Goal: Communication & Community: Share content

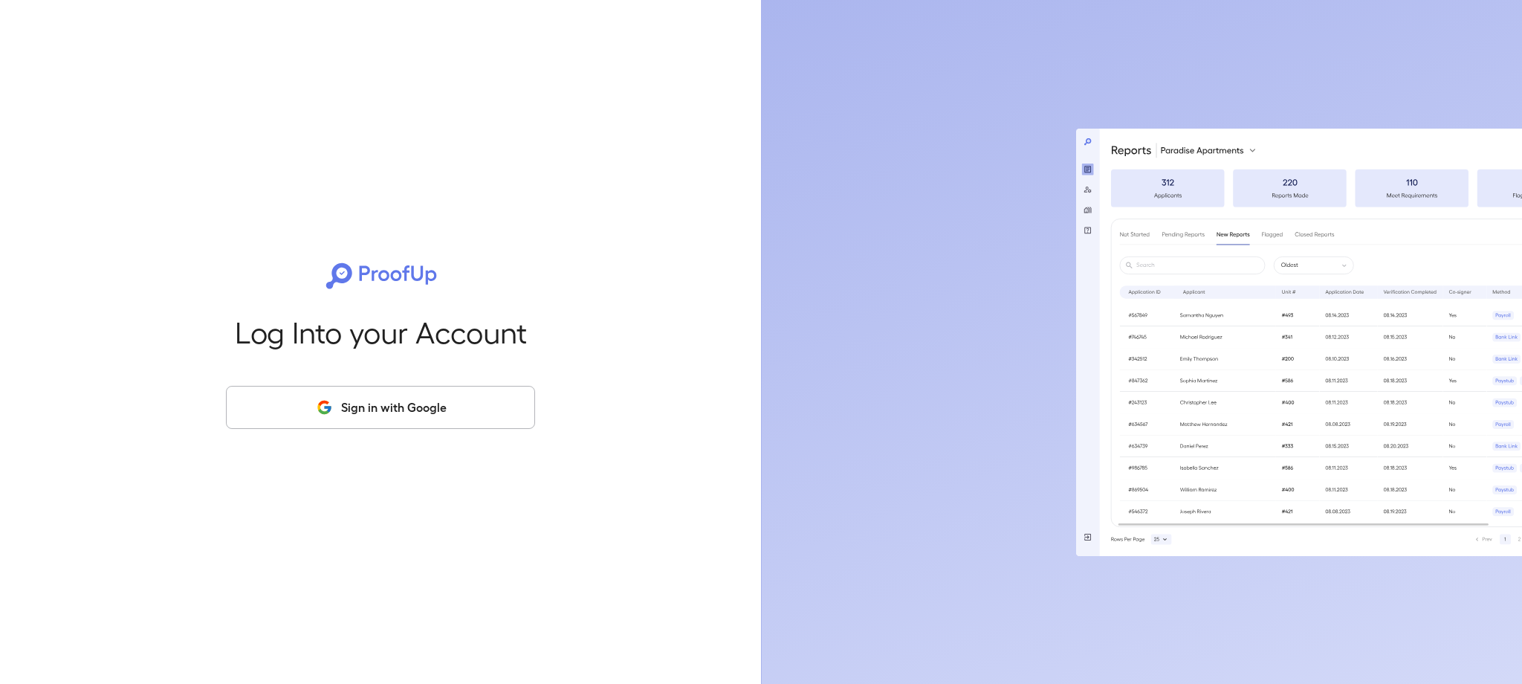
click at [405, 438] on div "Log Into your Account Sign in with Google" at bounding box center [380, 342] width 713 height 684
click at [407, 415] on button "Sign in with Google" at bounding box center [380, 407] width 309 height 43
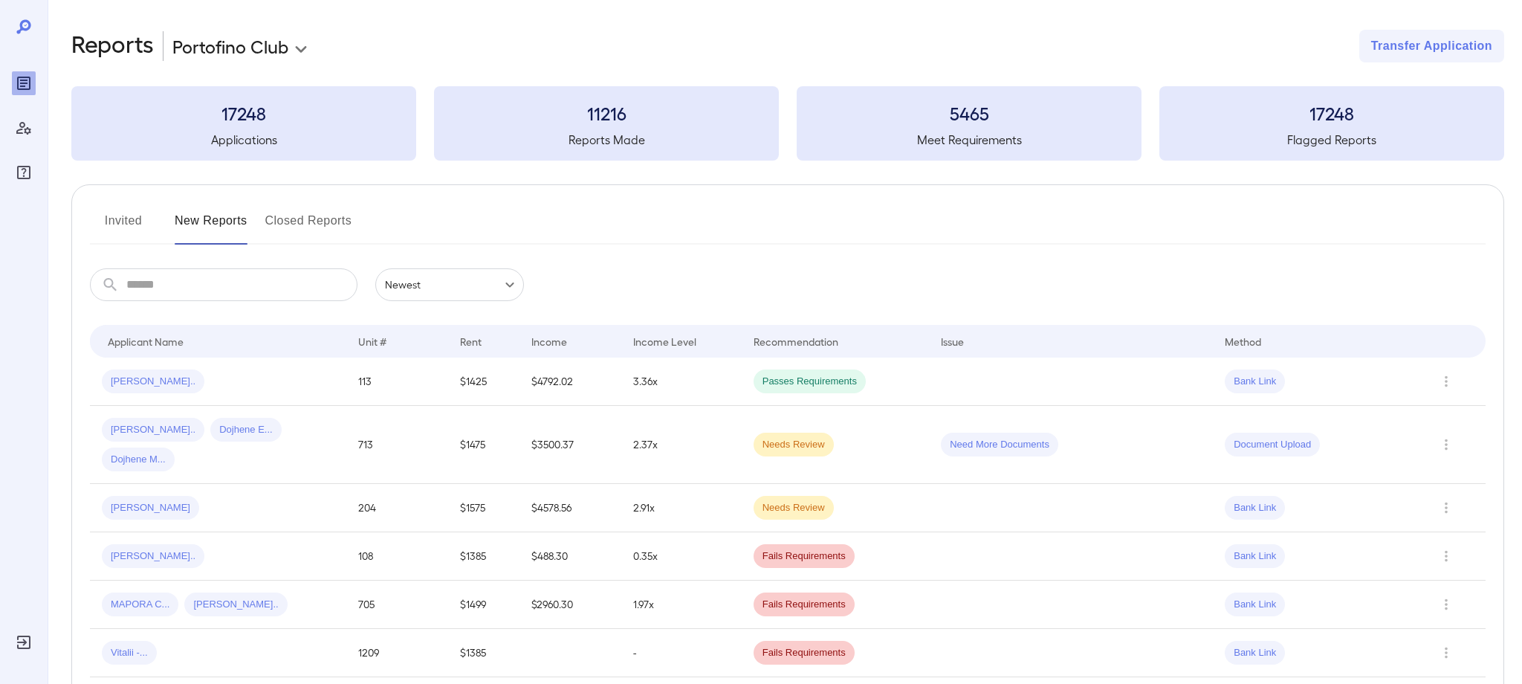
click at [139, 219] on button "Invited" at bounding box center [123, 227] width 67 height 36
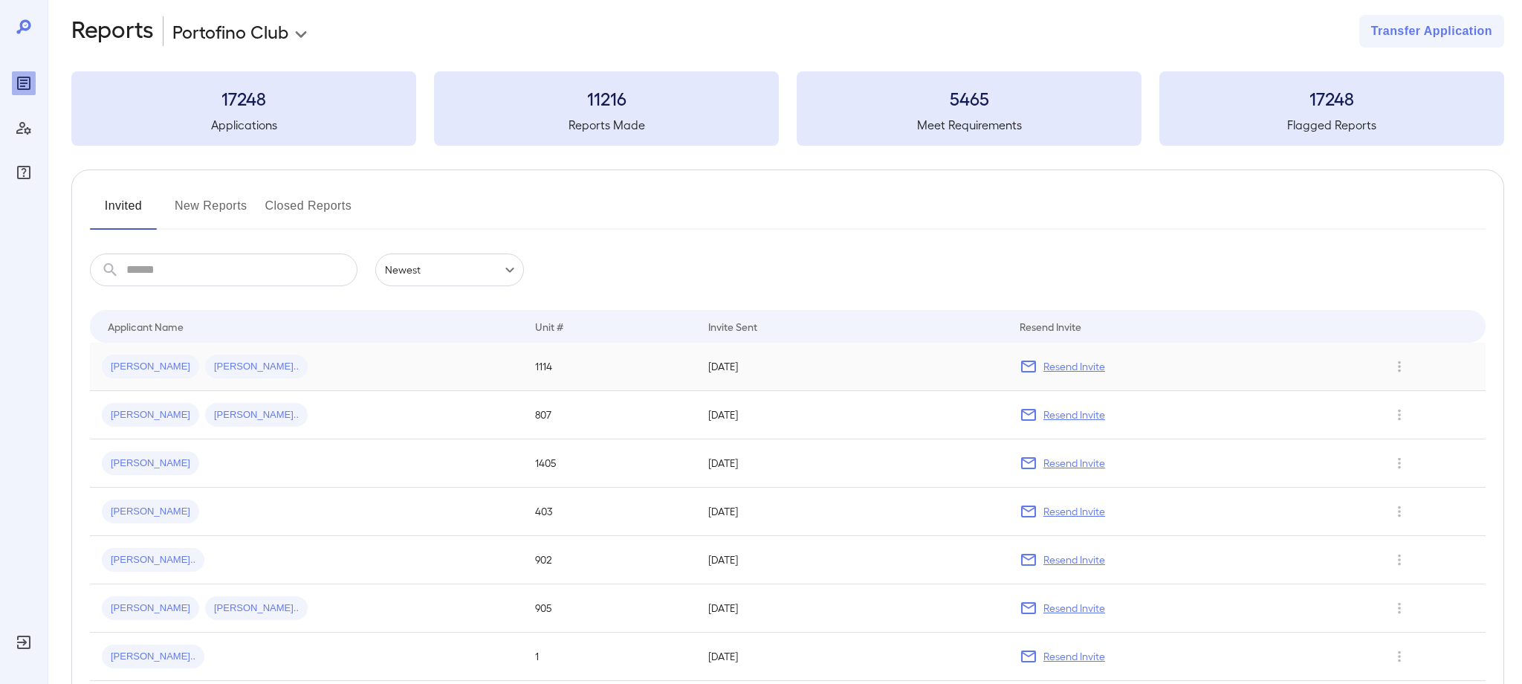
scroll to position [10, 0]
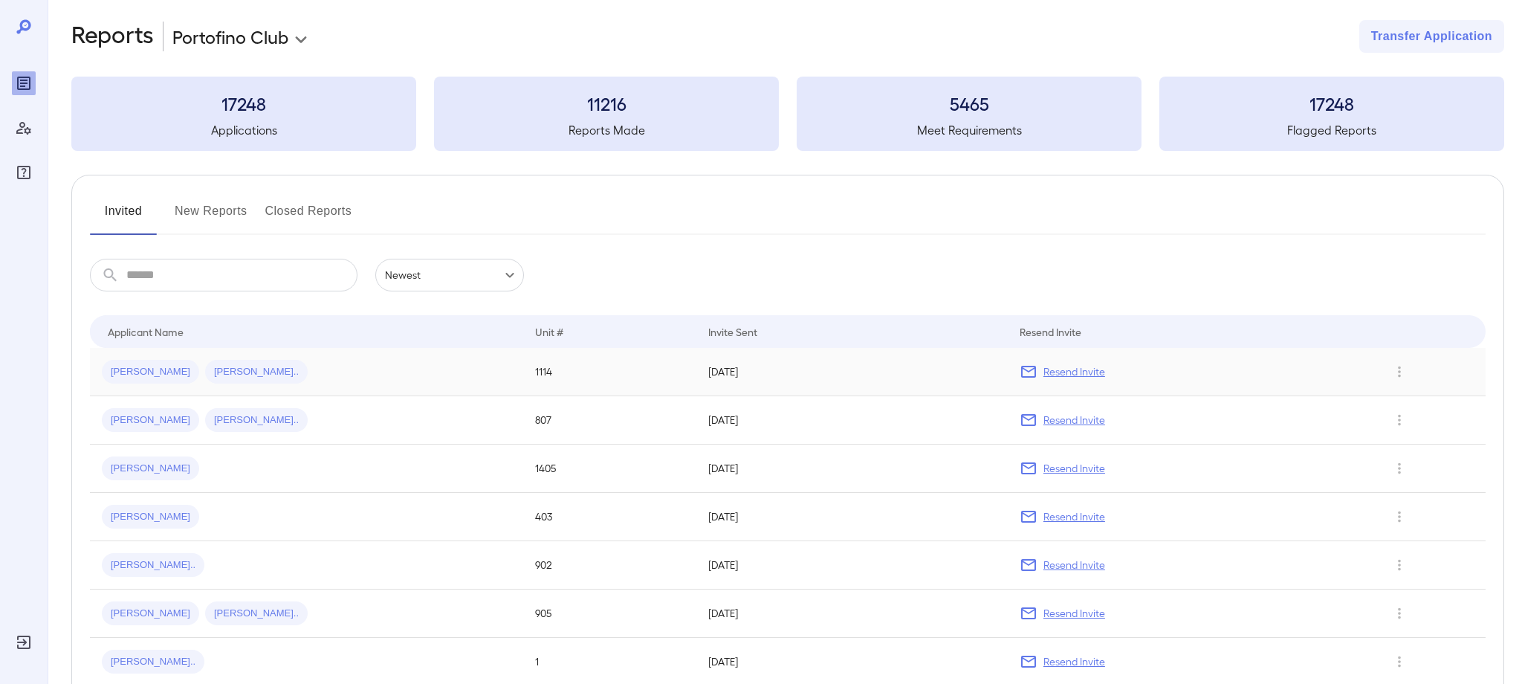
click at [121, 372] on span "[PERSON_NAME]" at bounding box center [150, 372] width 97 height 14
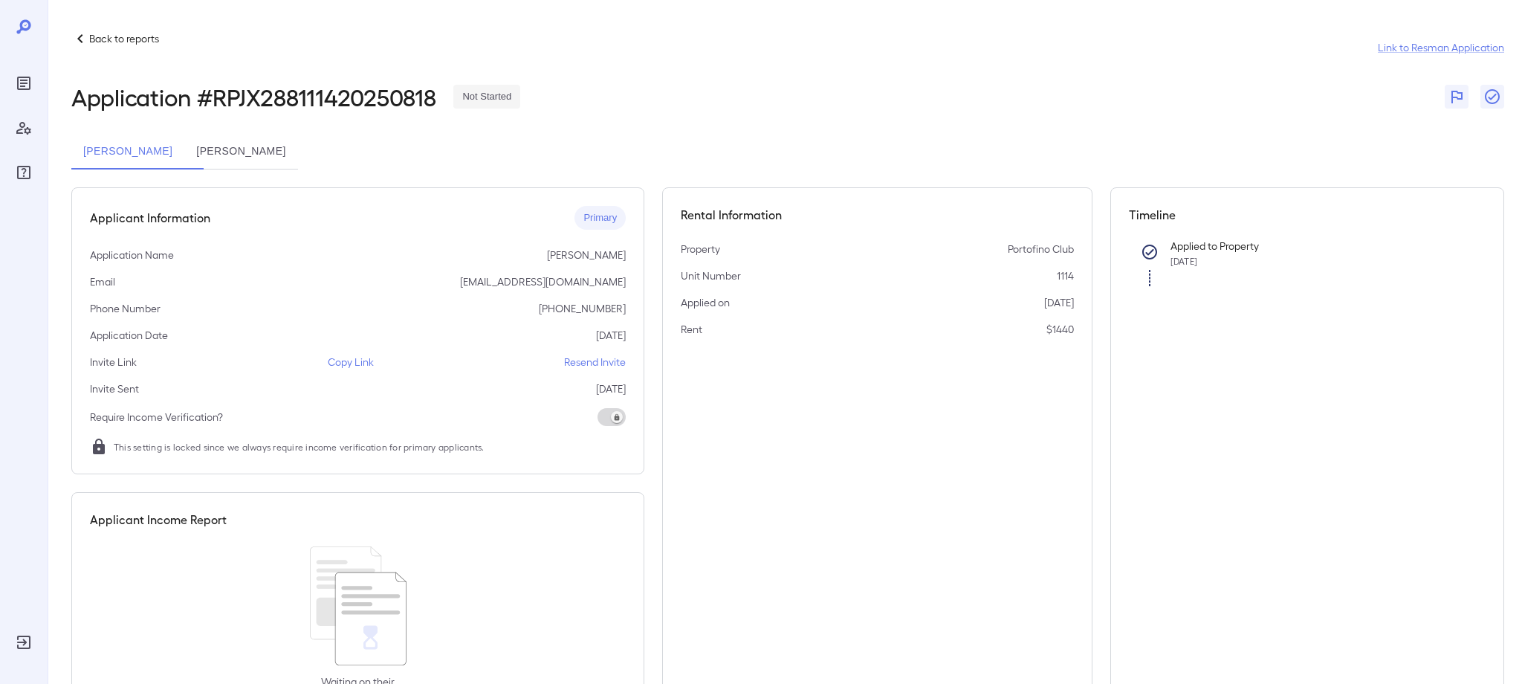
click at [331, 360] on p "Copy Link" at bounding box center [351, 361] width 46 height 15
click at [362, 365] on p "Copy Link" at bounding box center [351, 361] width 46 height 15
click at [14, 75] on div "Reports" at bounding box center [24, 83] width 24 height 24
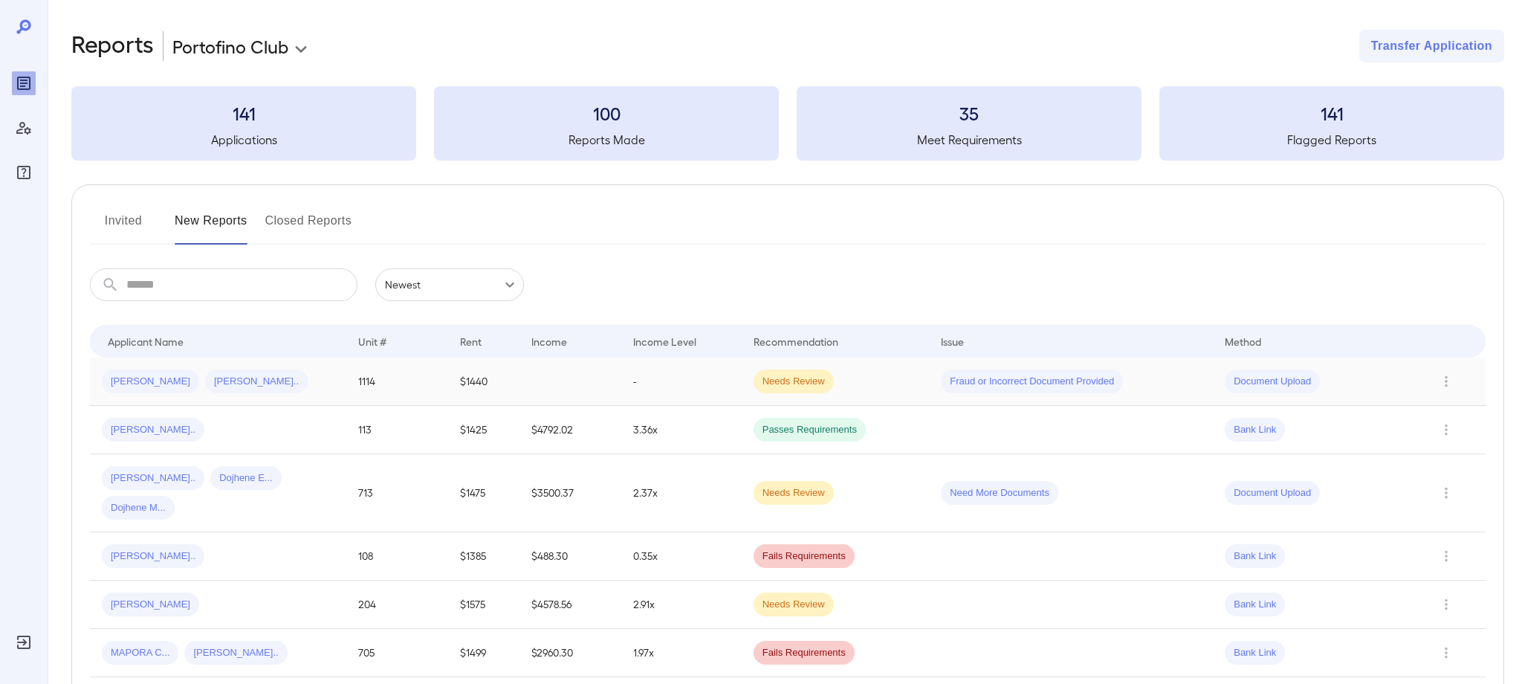
click at [149, 377] on span "[PERSON_NAME]" at bounding box center [150, 381] width 97 height 14
